Goal: Task Accomplishment & Management: Use online tool/utility

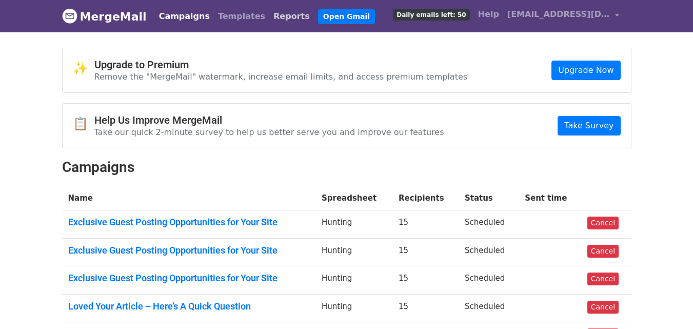
click at [269, 21] on link "Reports" at bounding box center [291, 16] width 45 height 21
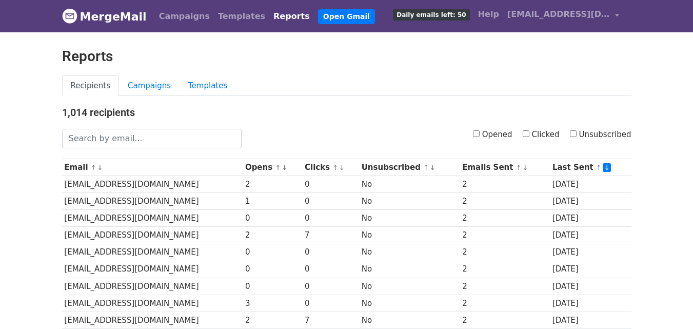
click at [530, 130] on input "Clicked" at bounding box center [526, 133] width 7 height 7
checkbox input "true"
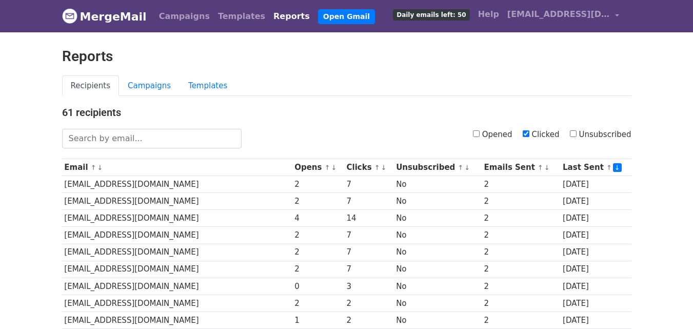
scroll to position [507, 0]
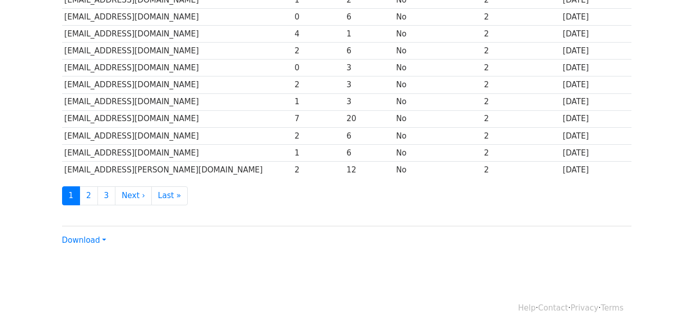
click at [93, 244] on link "Download" at bounding box center [84, 240] width 44 height 9
click at [98, 262] on link "CSV" at bounding box center [103, 259] width 81 height 16
